Goal: Find specific page/section: Find specific page/section

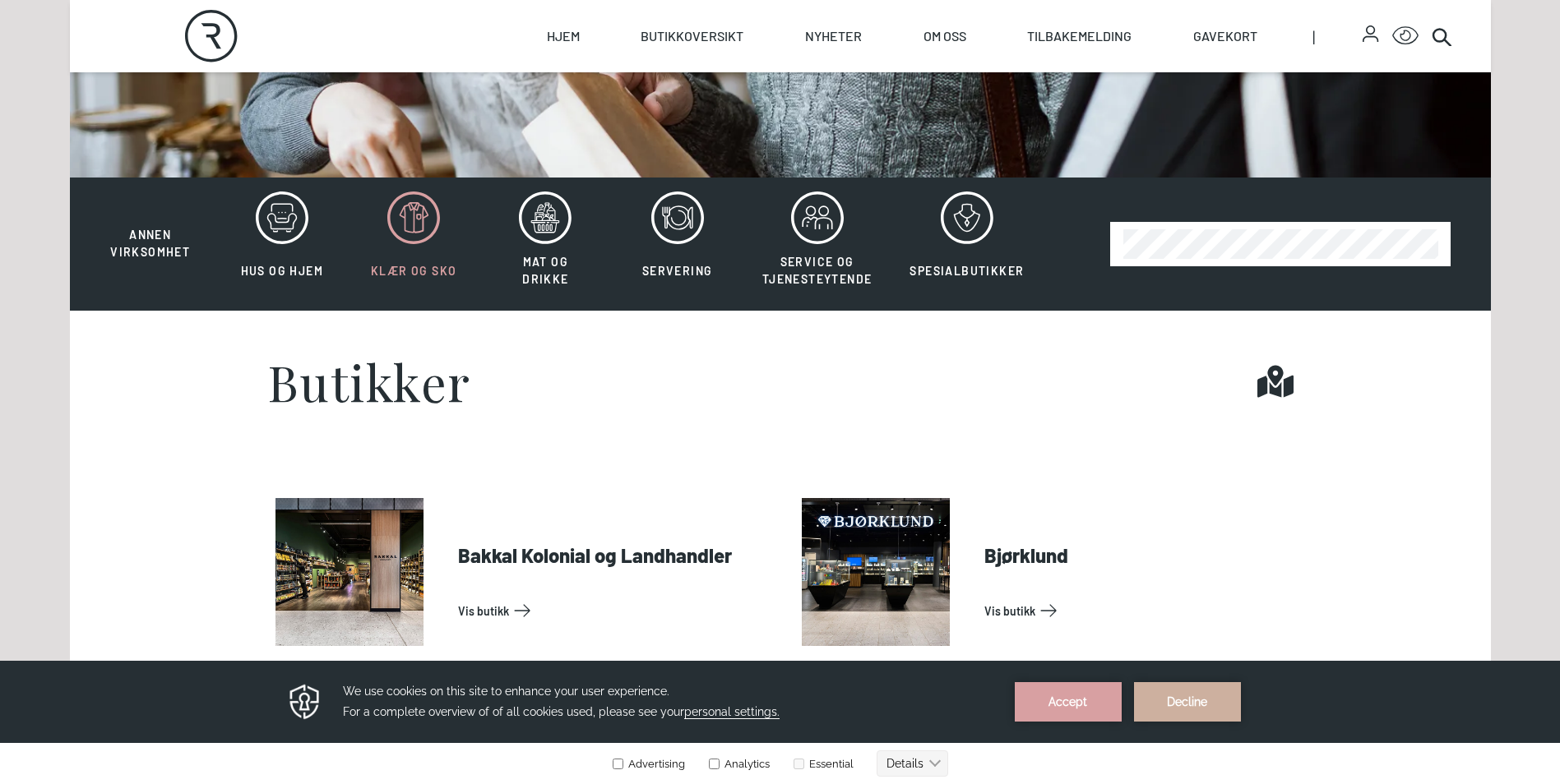
click at [405, 222] on icon at bounding box center [413, 217] width 53 height 53
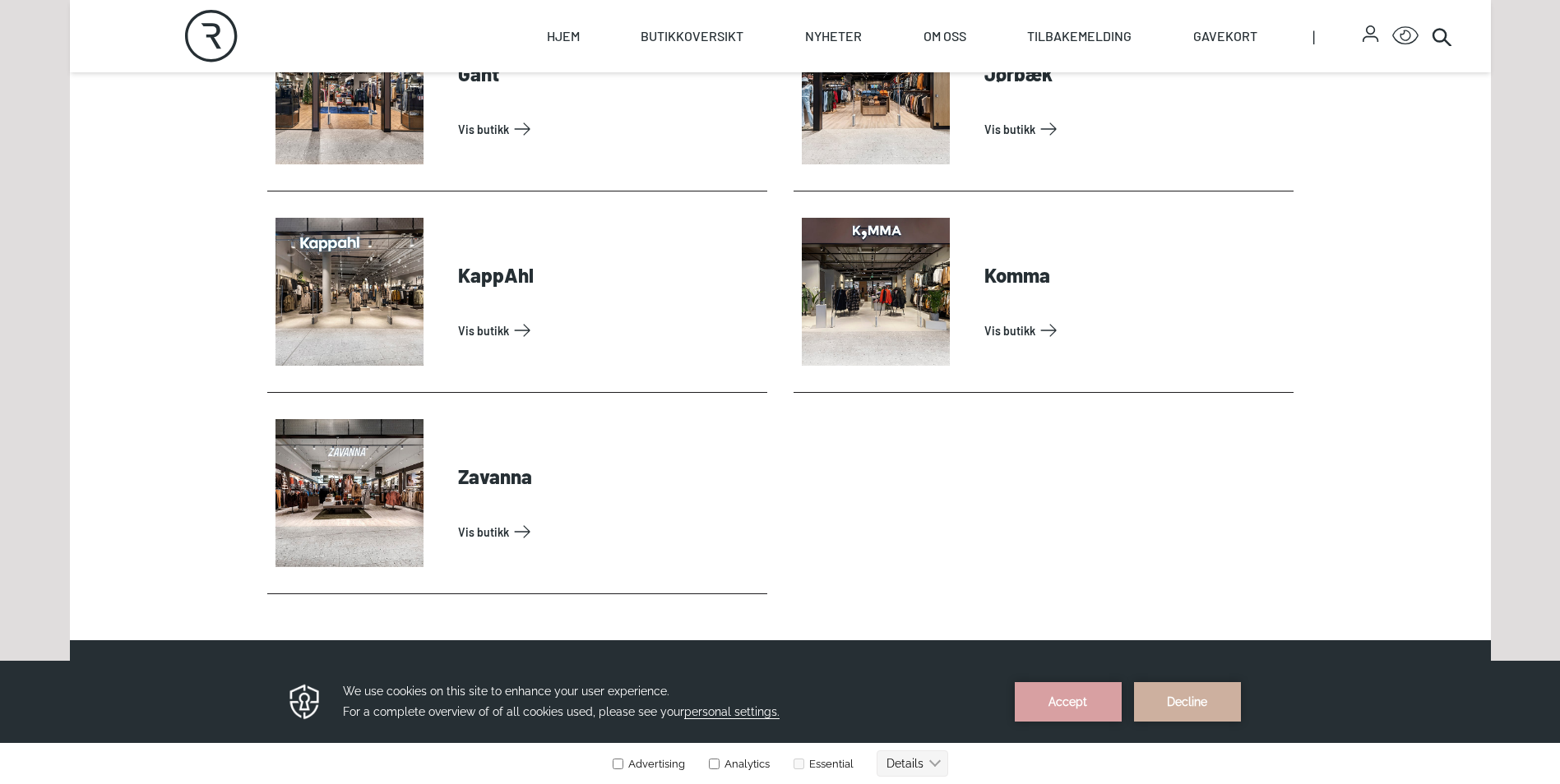
scroll to position [1131, 0]
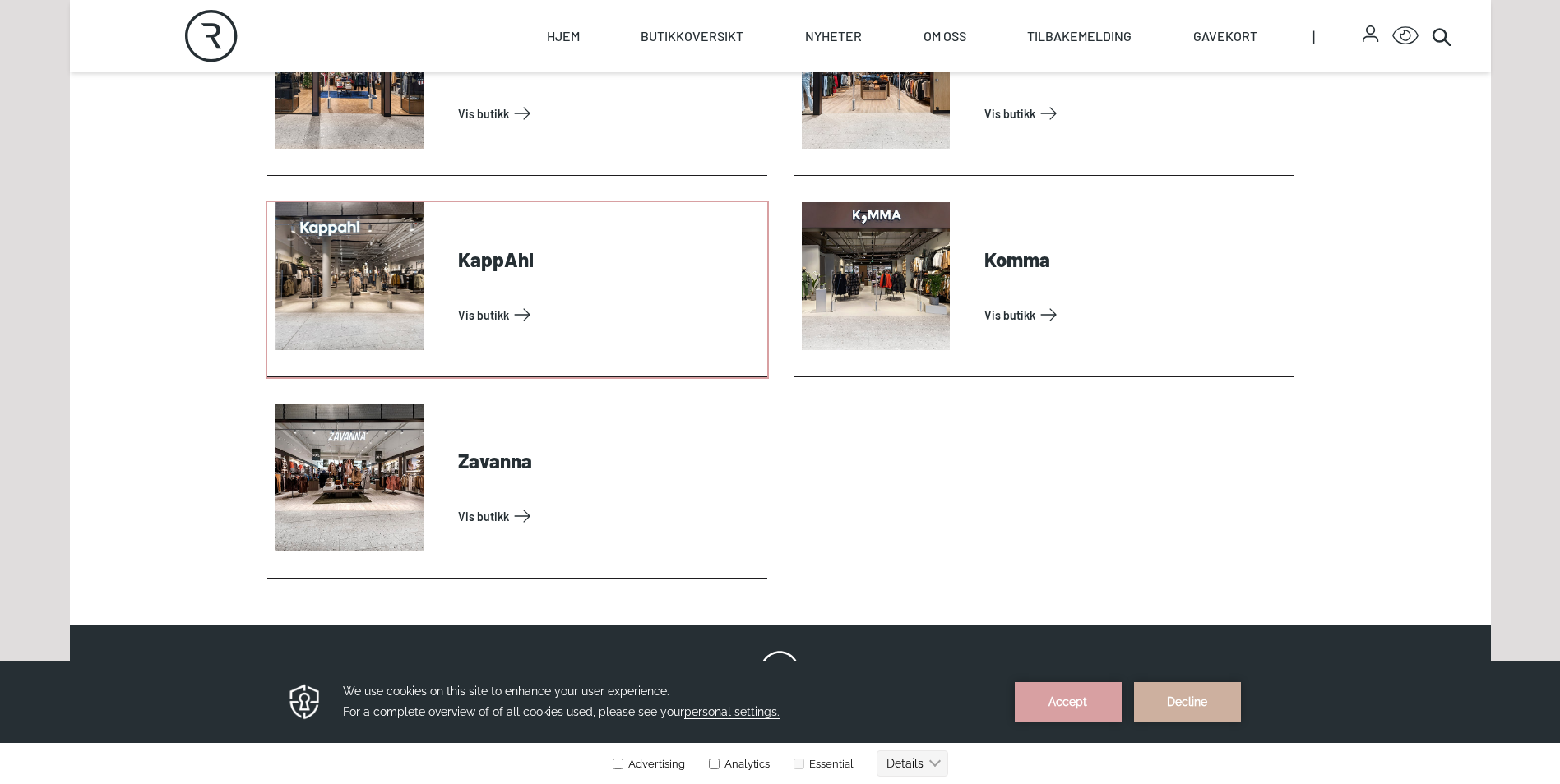
click at [458, 302] on link "Vis butikk" at bounding box center [609, 315] width 303 height 27
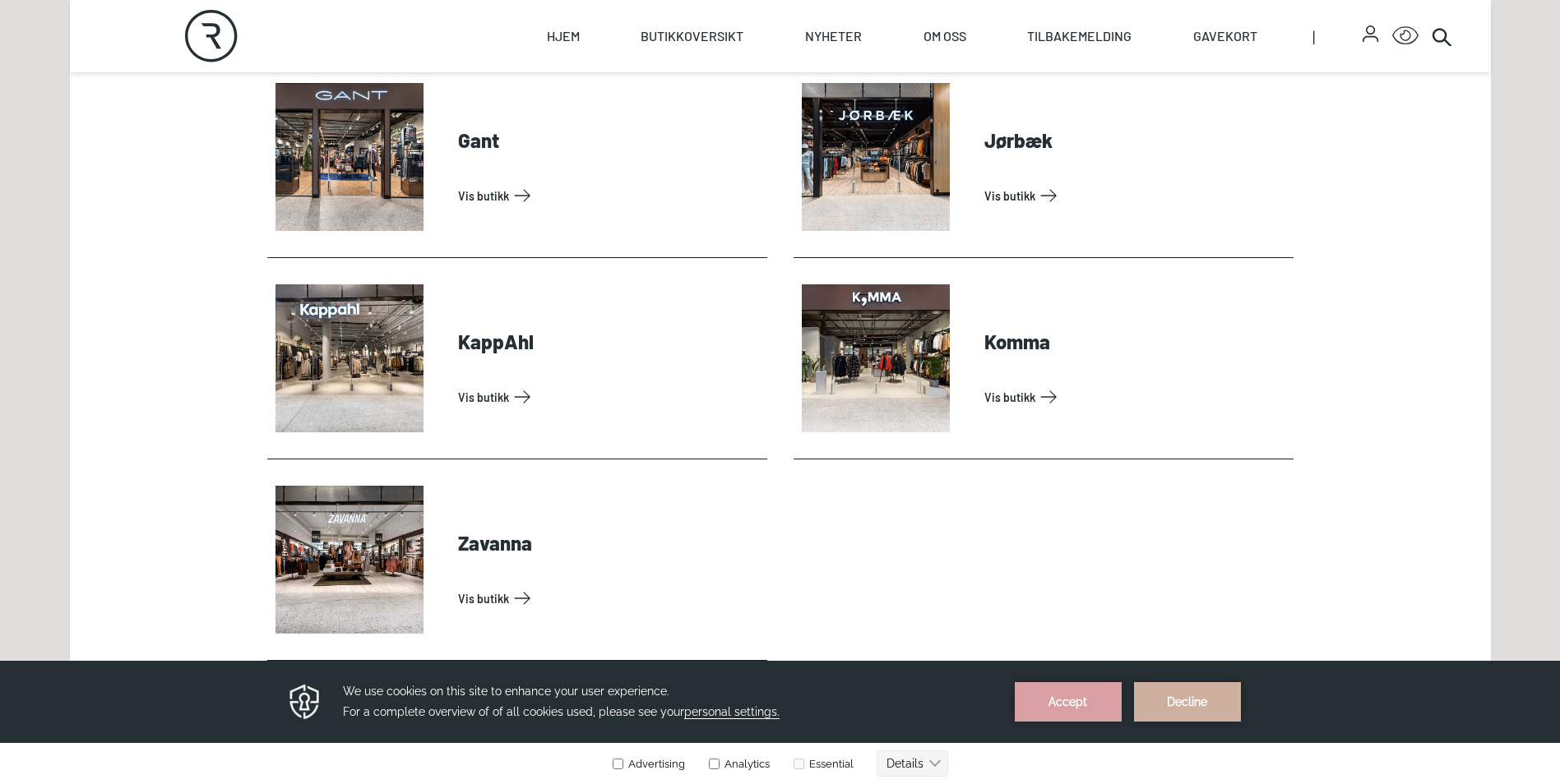
scroll to position [1028, 0]
